Goal: Find specific page/section: Find specific page/section

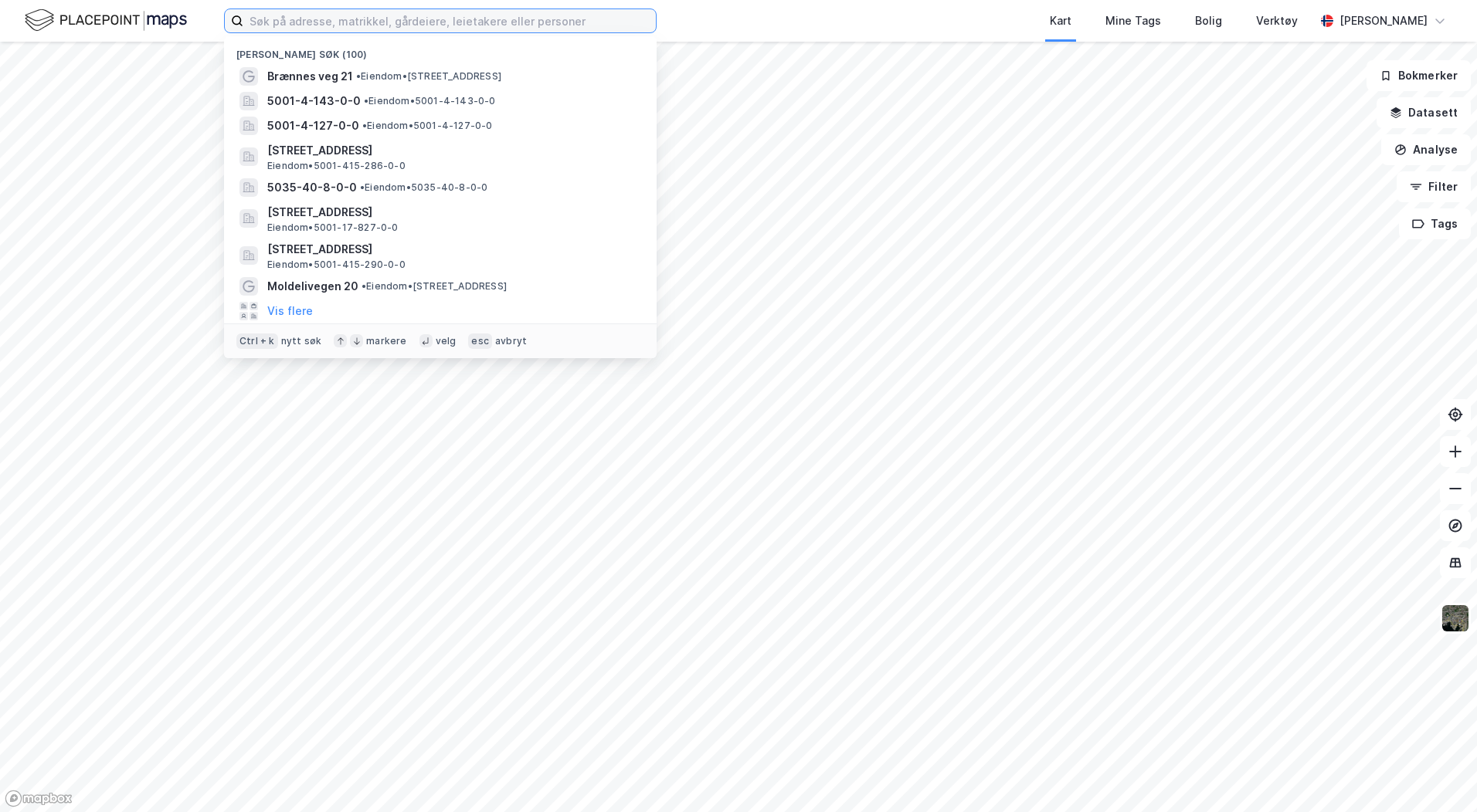
click at [301, 22] on input at bounding box center [449, 21] width 413 height 24
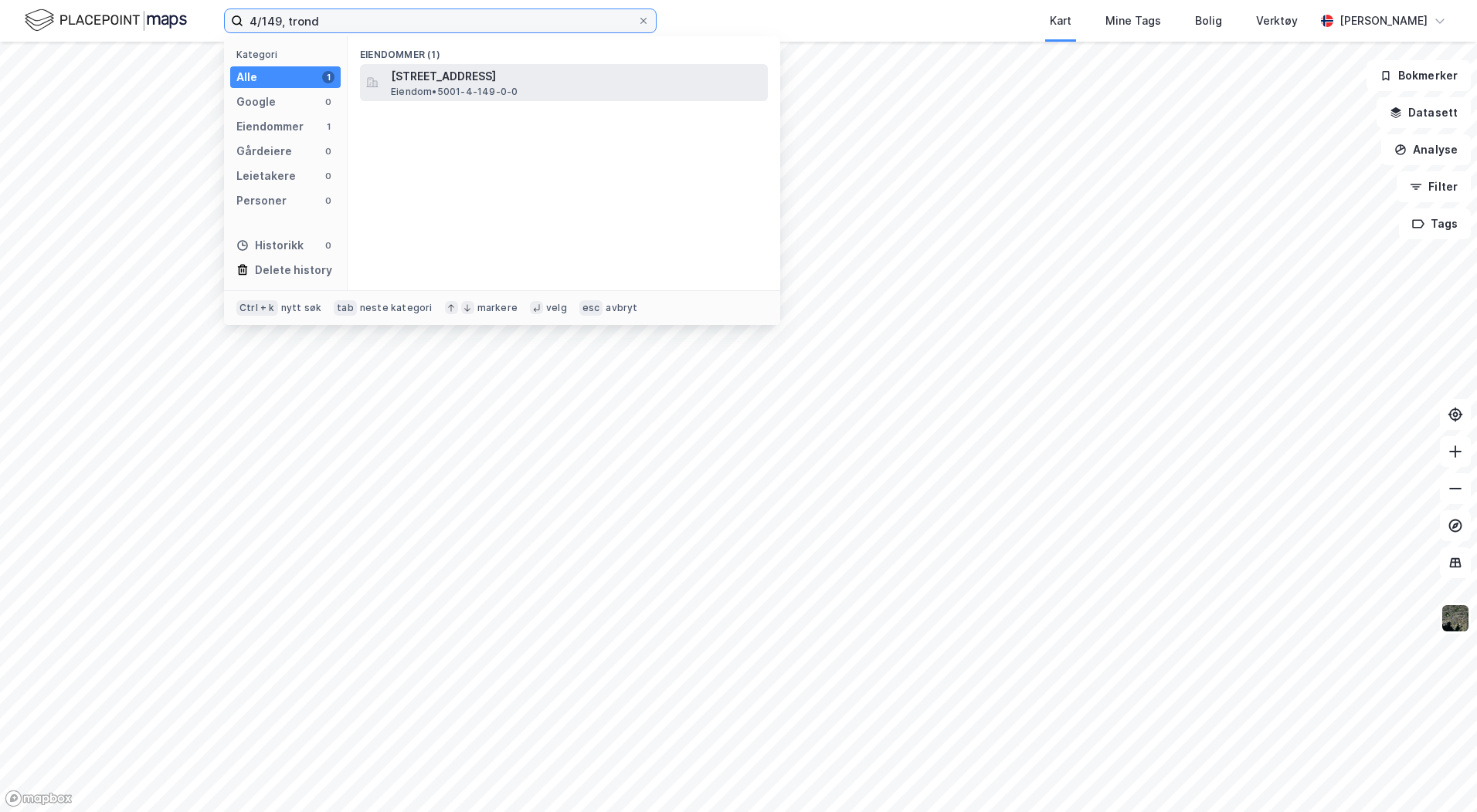
type input "4/149, trond"
click at [471, 86] on span "Eiendom • 5001-4-149-0-0" at bounding box center [454, 92] width 127 height 13
